Goal: Find specific page/section: Find specific page/section

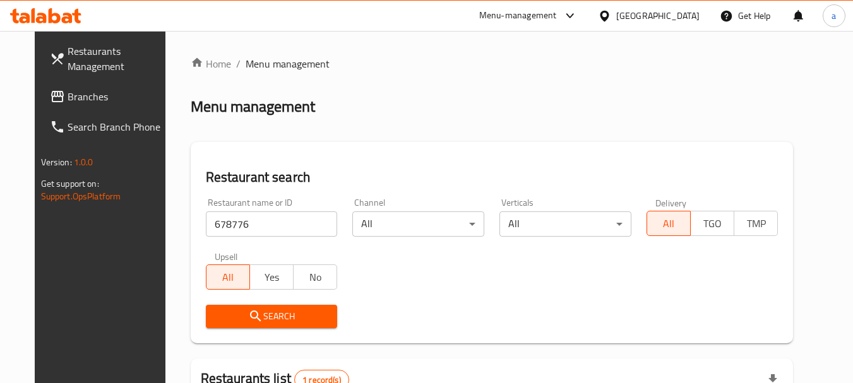
scroll to position [164, 0]
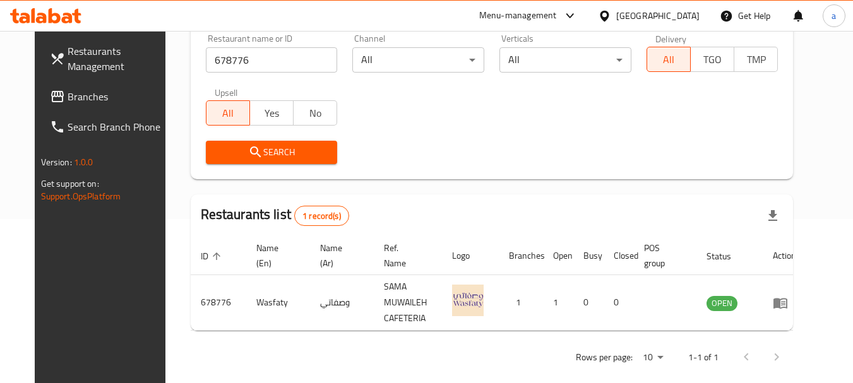
click at [68, 90] on span "Branches" at bounding box center [118, 96] width 100 height 15
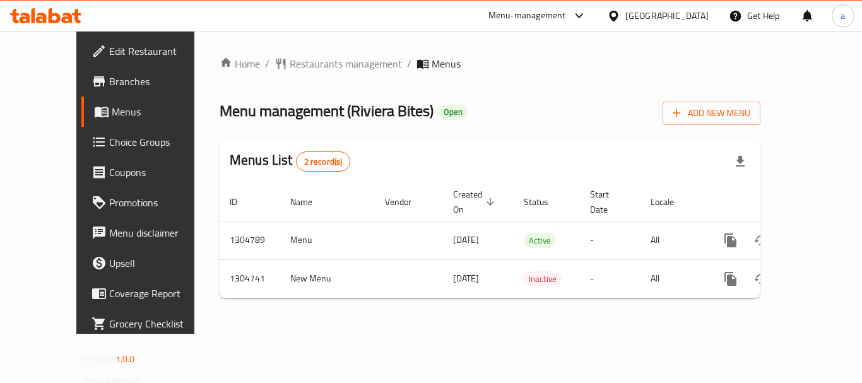
click at [298, 66] on span "Restaurants management" at bounding box center [346, 63] width 112 height 15
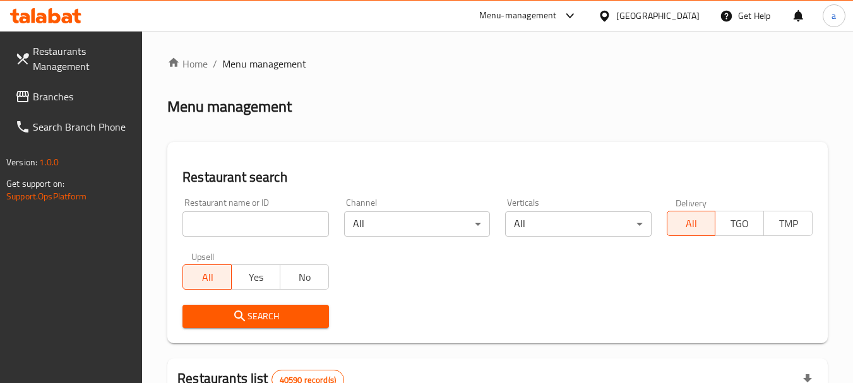
click at [269, 220] on input "search" at bounding box center [255, 223] width 146 height 25
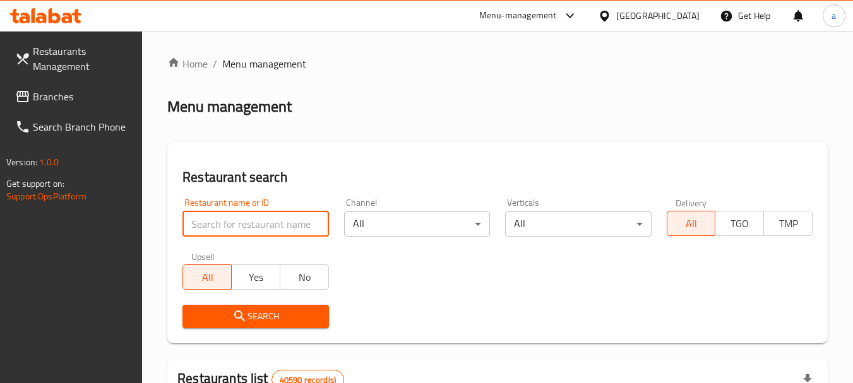
paste input "703322"
type input "703322"
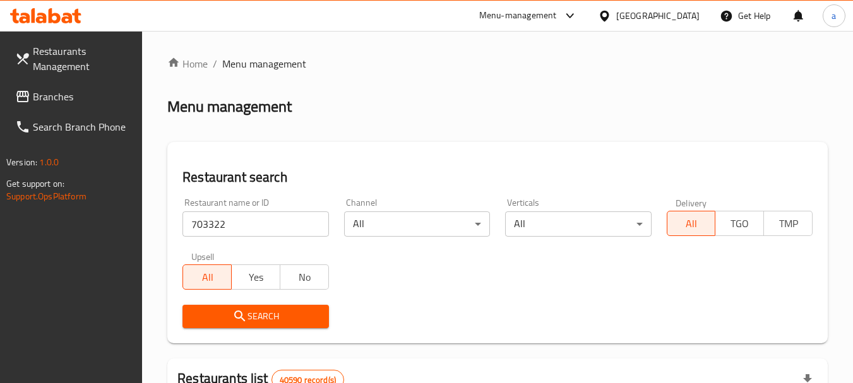
click at [265, 316] on span "Search" at bounding box center [255, 317] width 126 height 16
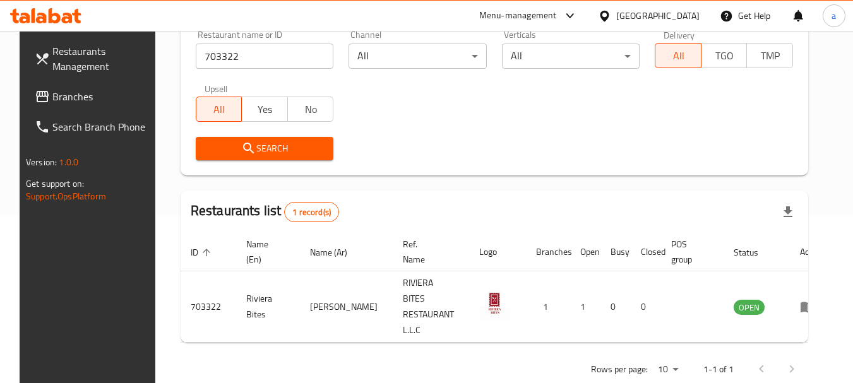
scroll to position [169, 0]
